Goal: Task Accomplishment & Management: Use online tool/utility

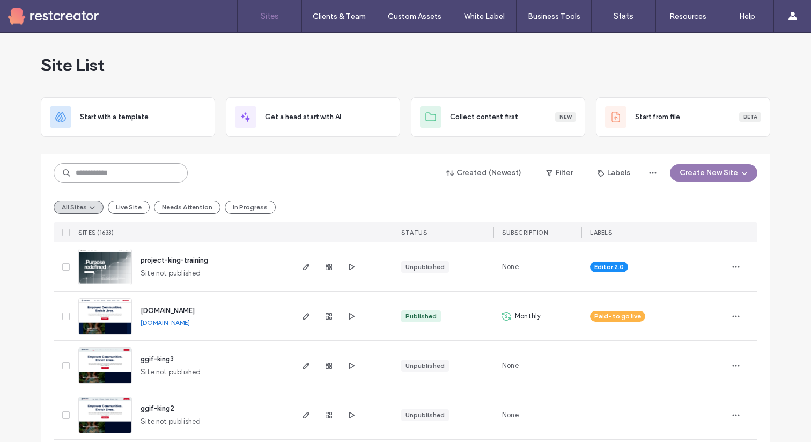
click at [104, 175] on input at bounding box center [121, 172] width 134 height 19
click at [131, 208] on button "Live Site" at bounding box center [129, 207] width 42 height 13
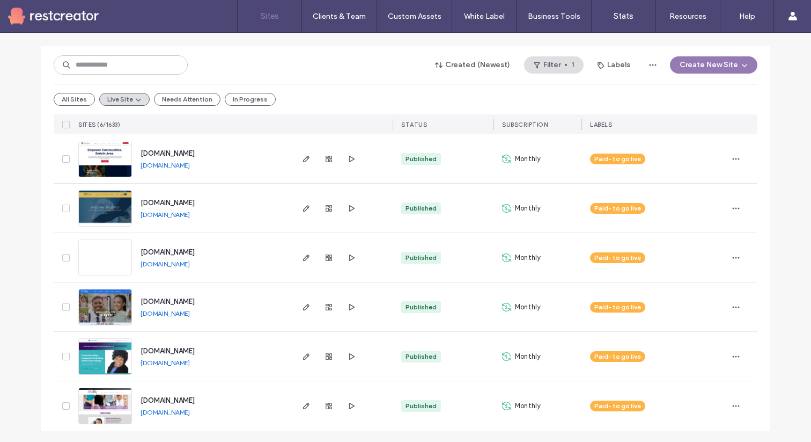
scroll to position [109, 0]
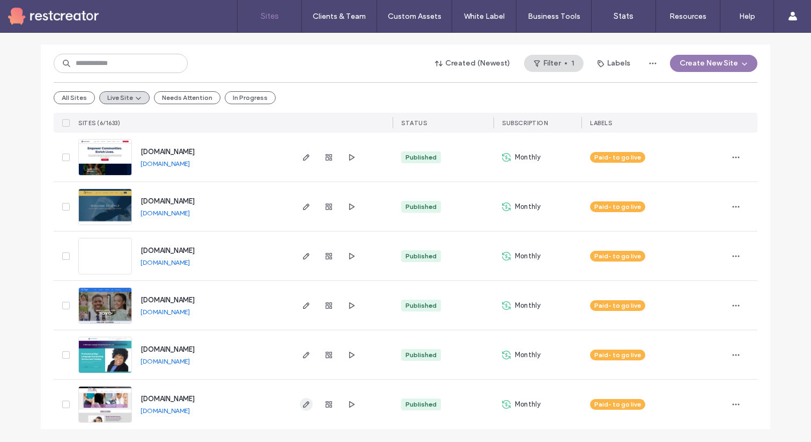
click at [303, 405] on use "button" at bounding box center [306, 404] width 6 height 6
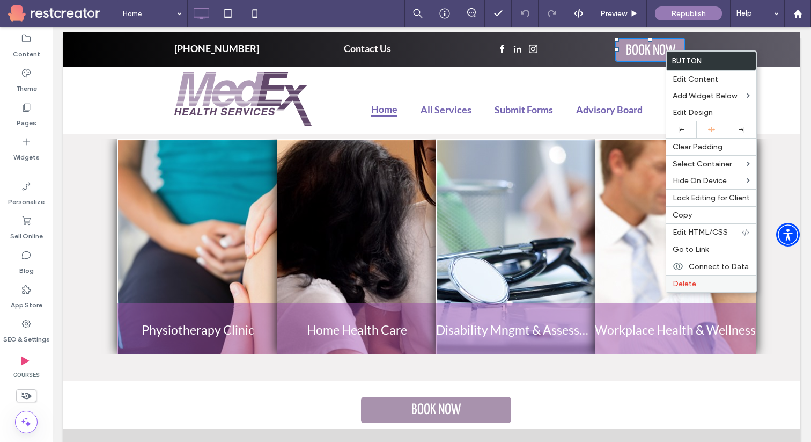
click at [707, 281] on label "Delete" at bounding box center [711, 283] width 77 height 9
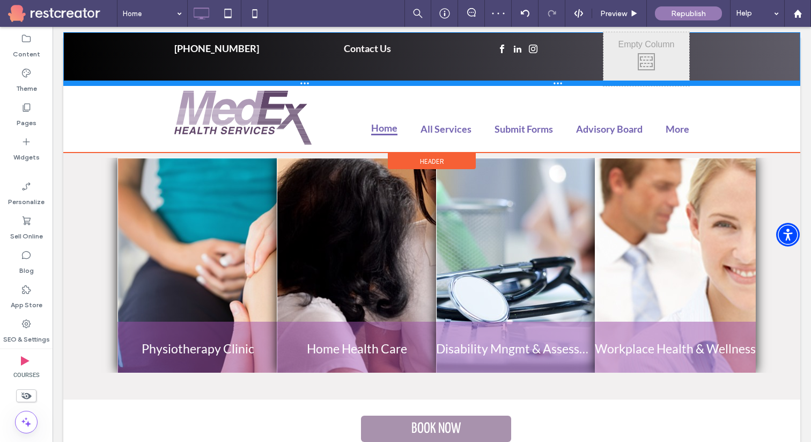
drag, startPoint x: 500, startPoint y: 85, endPoint x: 498, endPoint y: 62, distance: 23.1
click at [498, 62] on div "1-888-742-2539 Click To Paste Contact U s Click To Paste Click To Paste Click T…" at bounding box center [431, 59] width 737 height 54
drag, startPoint x: 407, startPoint y: 84, endPoint x: 406, endPoint y: 62, distance: 22.0
click at [406, 62] on div "1-888-742-2539 Click To Paste Contact U s Click To Paste Click To Paste Click T…" at bounding box center [431, 59] width 737 height 54
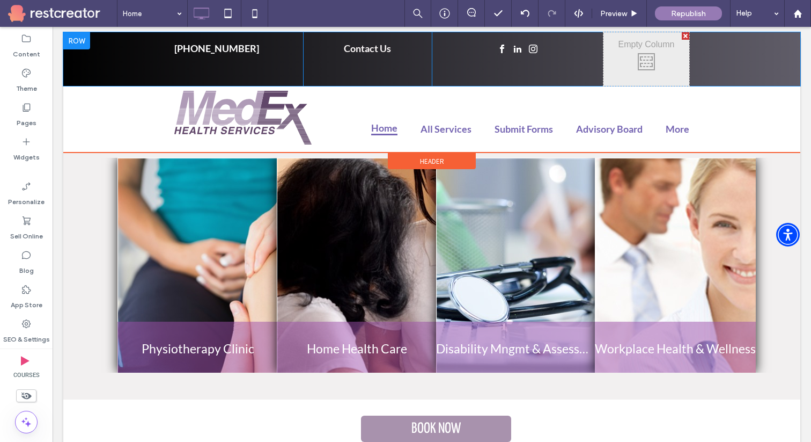
click at [686, 37] on div at bounding box center [686, 36] width 8 height 8
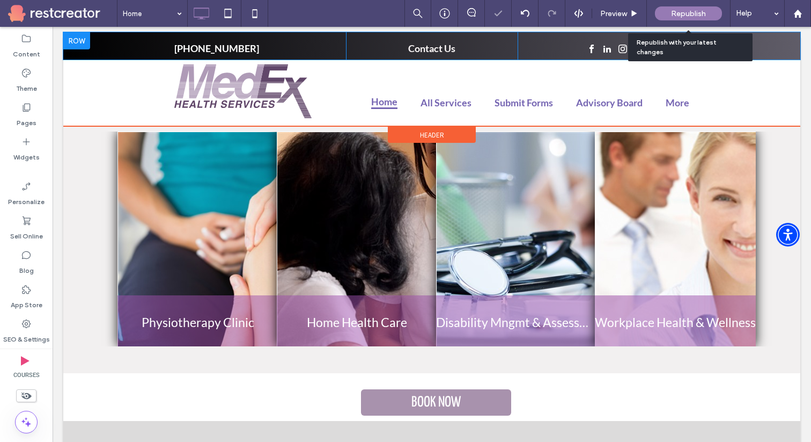
click at [692, 13] on span "Republish" at bounding box center [688, 13] width 35 height 9
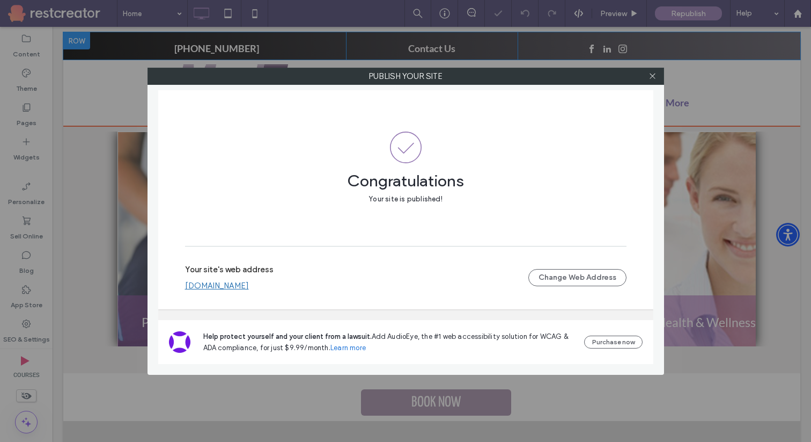
click at [256, 16] on div "Publish your site Congratulations Your site is published! Your site's web addre…" at bounding box center [405, 221] width 811 height 442
click at [653, 76] on icon at bounding box center [653, 76] width 8 height 8
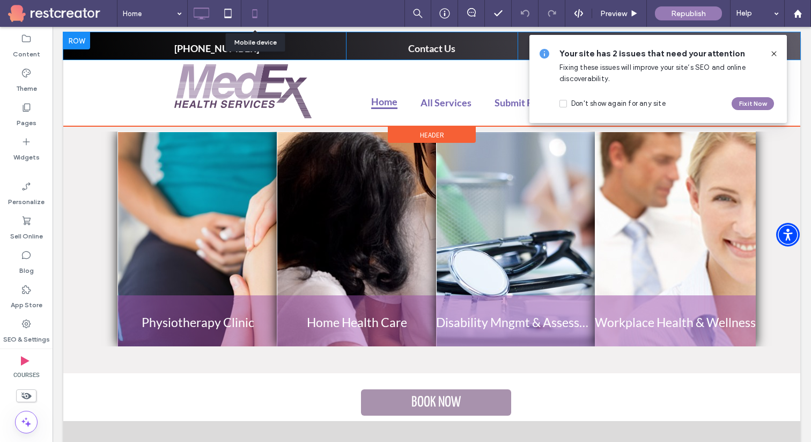
click at [257, 16] on icon at bounding box center [254, 13] width 21 height 21
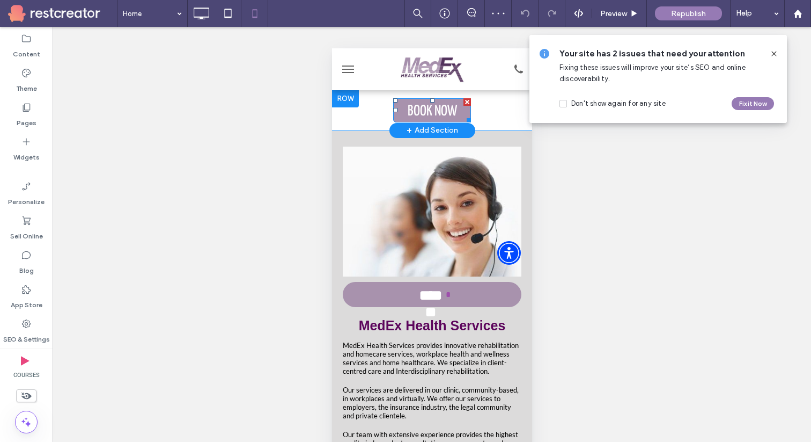
click at [467, 101] on div at bounding box center [467, 102] width 8 height 8
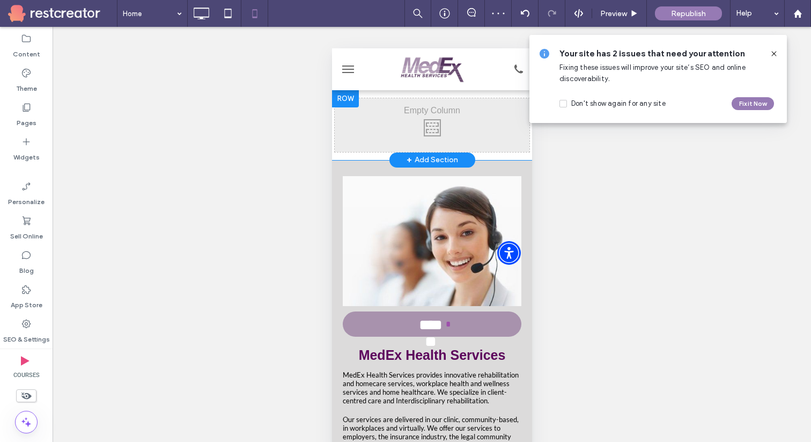
click at [347, 96] on div at bounding box center [345, 98] width 27 height 17
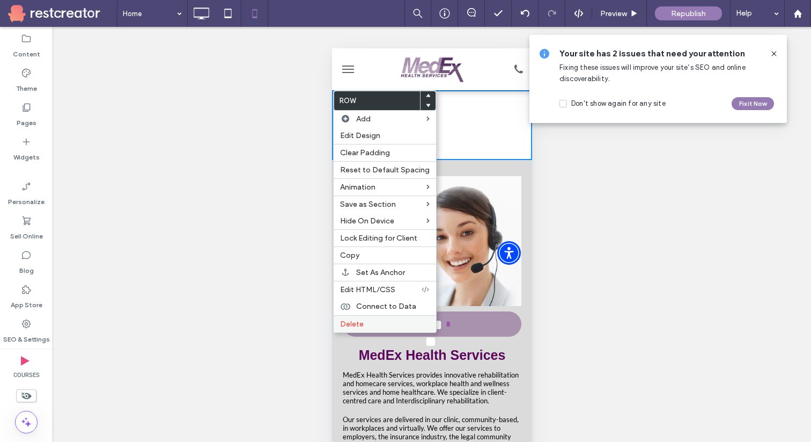
click at [358, 321] on span "Delete" at bounding box center [352, 323] width 24 height 9
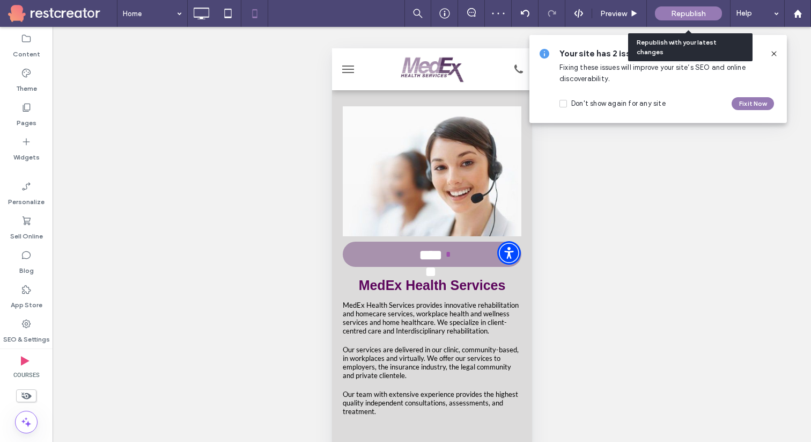
click at [696, 15] on span "Republish" at bounding box center [688, 13] width 35 height 9
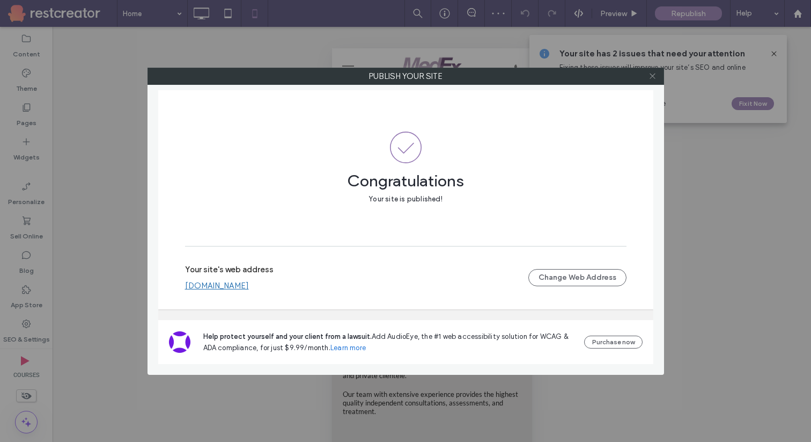
click at [652, 77] on icon at bounding box center [653, 76] width 8 height 8
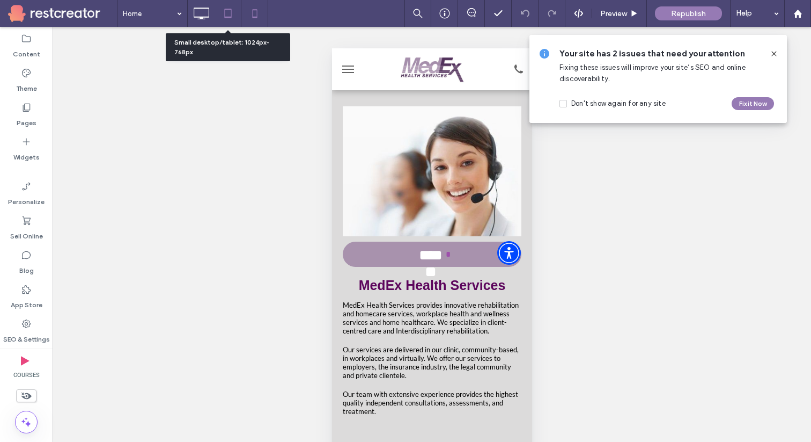
click at [229, 11] on icon at bounding box center [227, 13] width 21 height 21
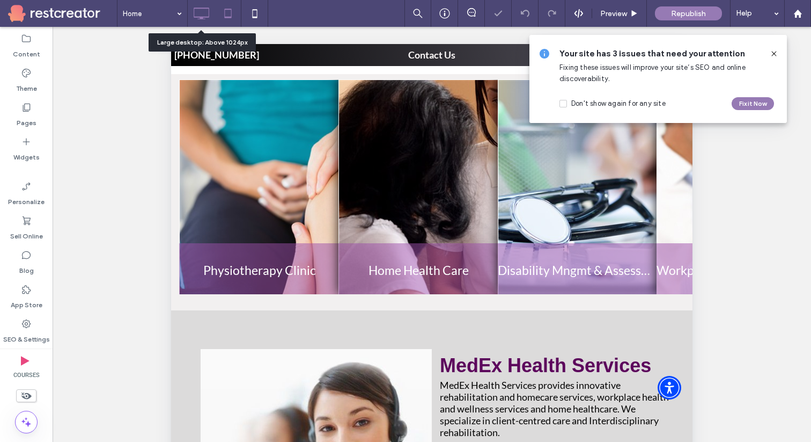
click at [204, 16] on icon at bounding box center [200, 13] width 21 height 21
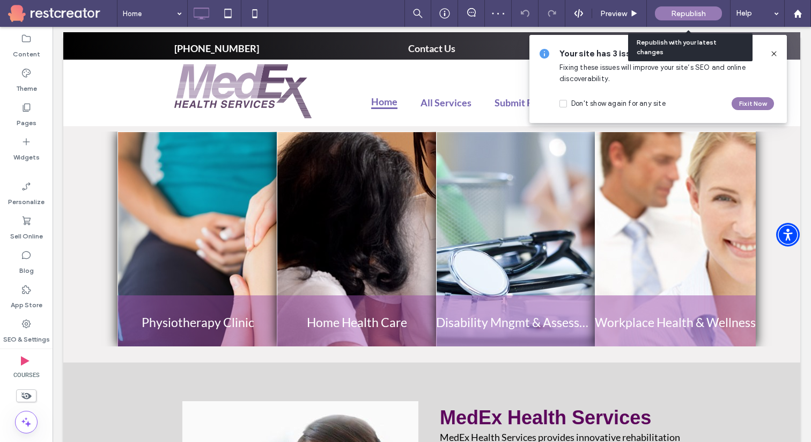
click at [704, 13] on span "Republish" at bounding box center [688, 13] width 35 height 9
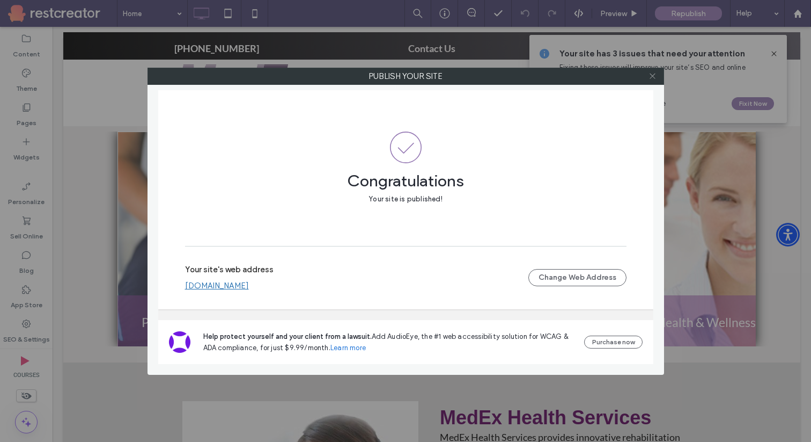
click at [652, 76] on use at bounding box center [652, 76] width 5 height 5
